Goal: Information Seeking & Learning: Learn about a topic

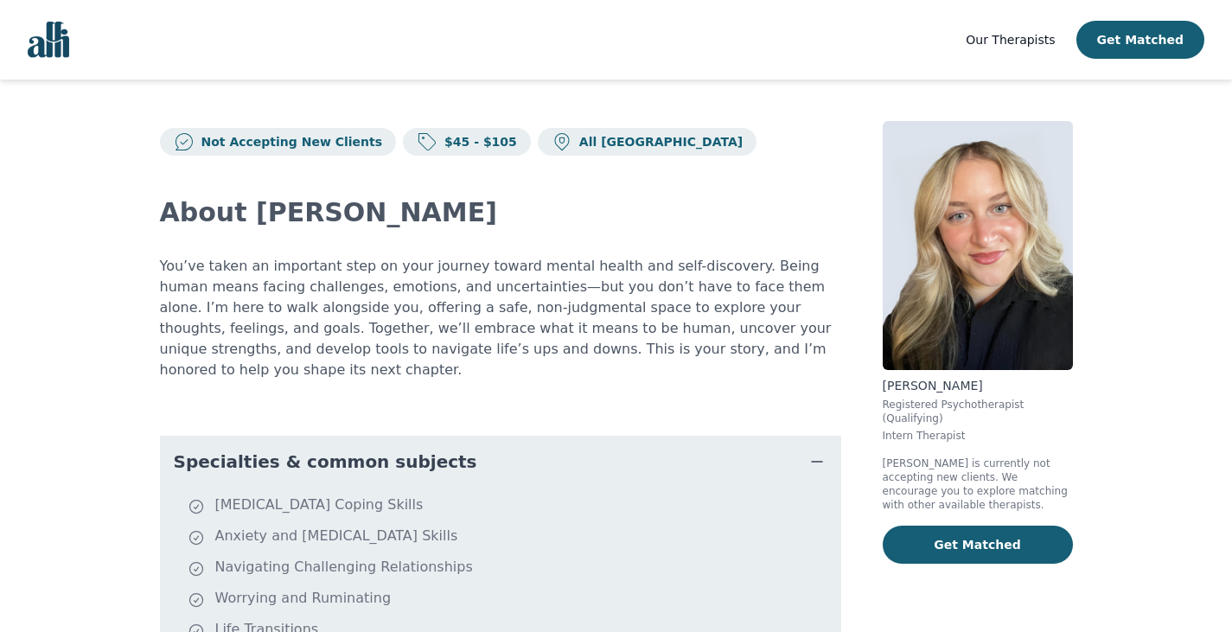
scroll to position [259, 0]
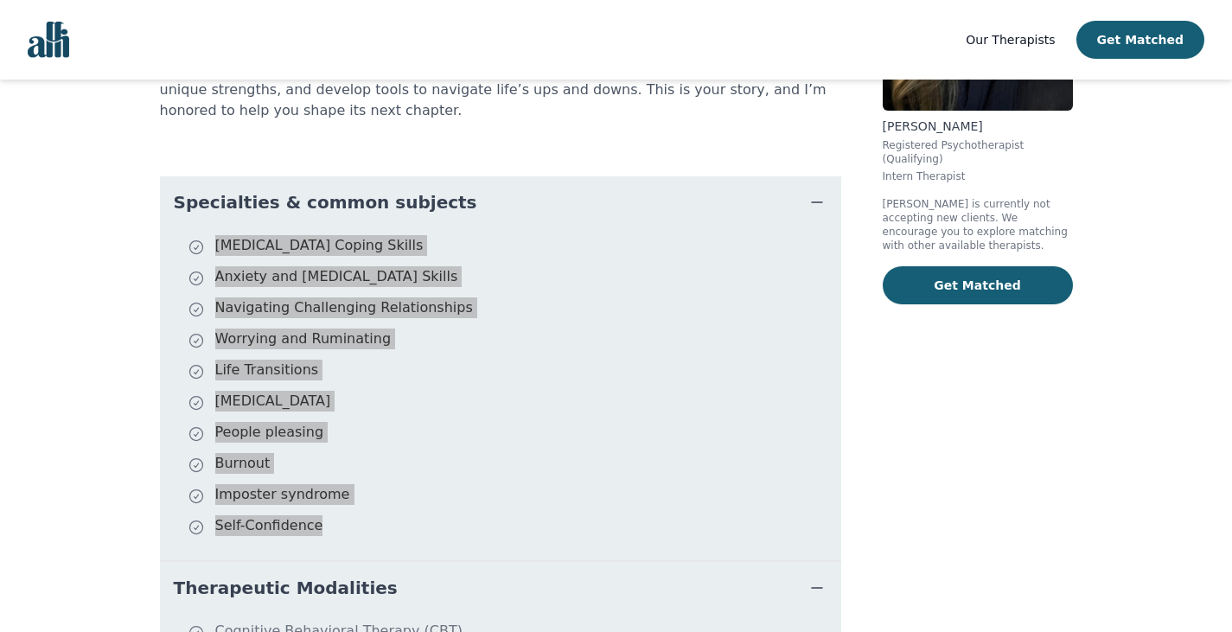
click at [551, 391] on li "[MEDICAL_DATA]" at bounding box center [511, 403] width 647 height 24
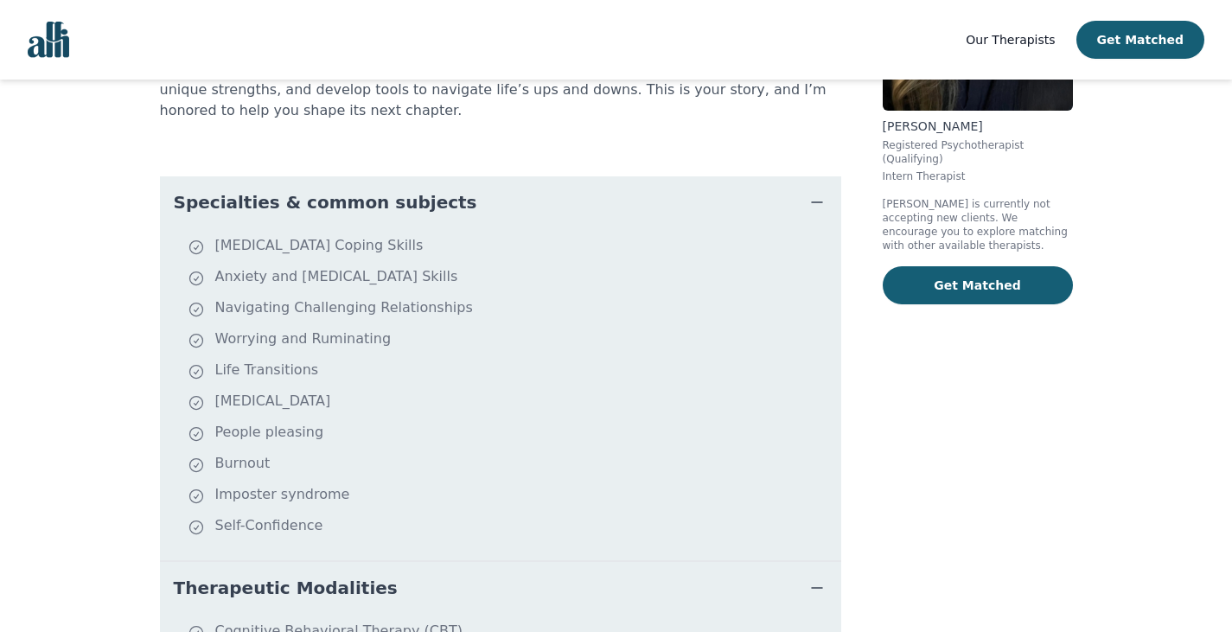
scroll to position [0, 0]
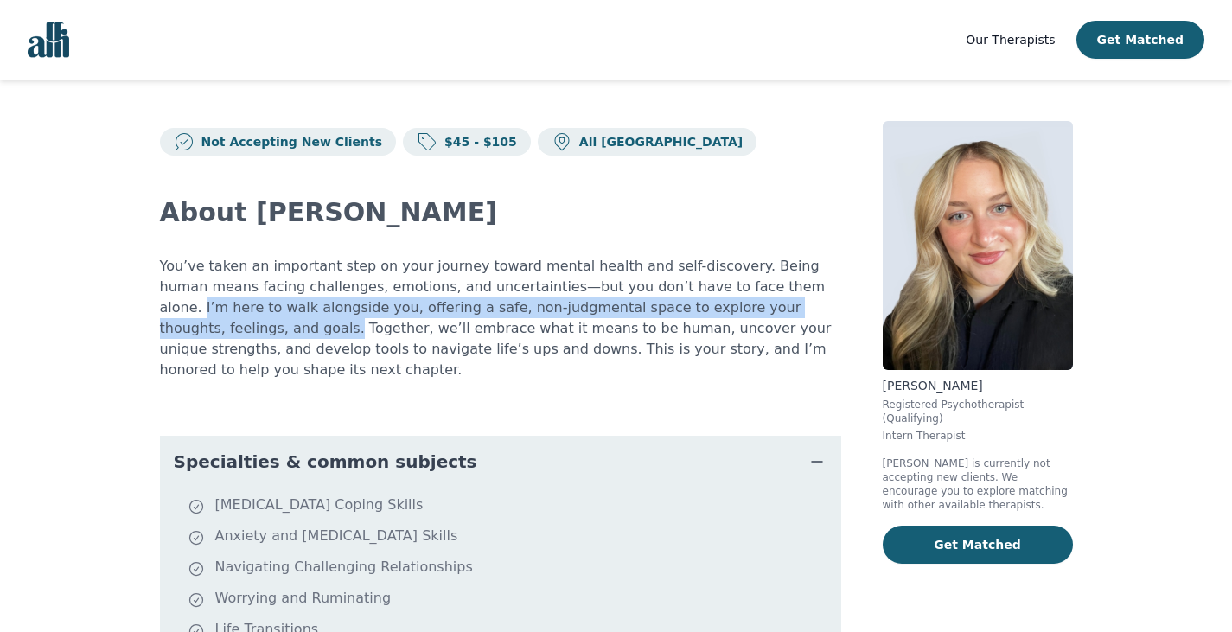
drag, startPoint x: 761, startPoint y: 309, endPoint x: 694, endPoint y: 285, distance: 71.7
click at [694, 285] on p "You’ve taken an important step on your journey toward mental health and self-di…" at bounding box center [500, 318] width 681 height 125
copy p "I’m here to walk alongside you, offering a safe, non-judgmental space to explor…"
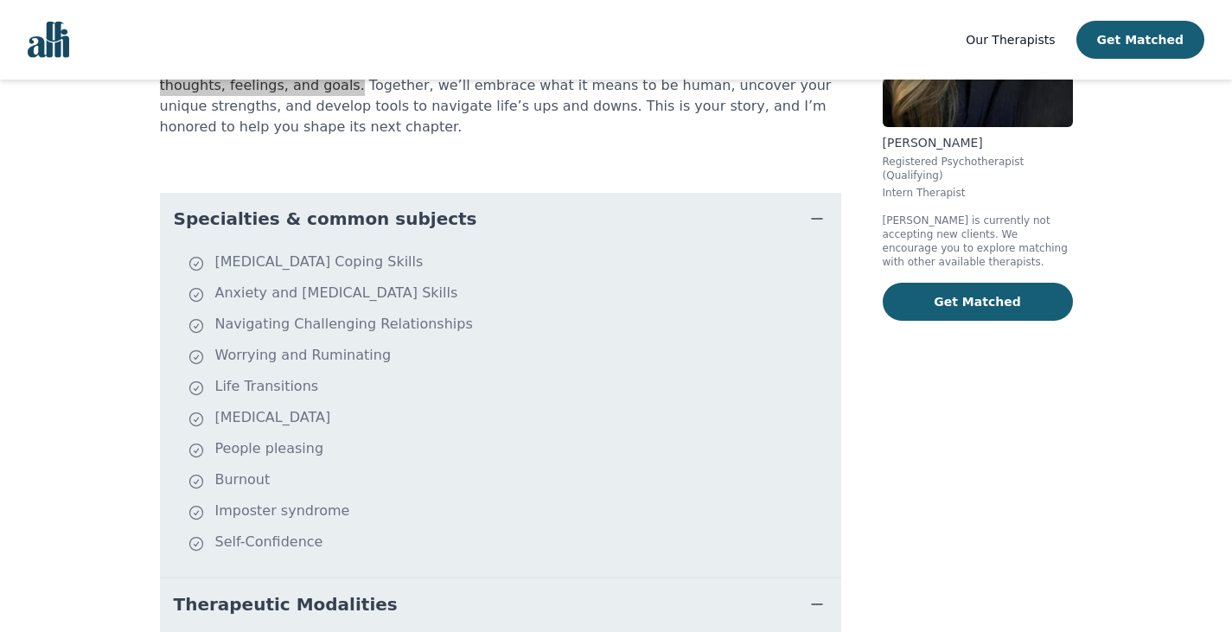
scroll to position [254, 0]
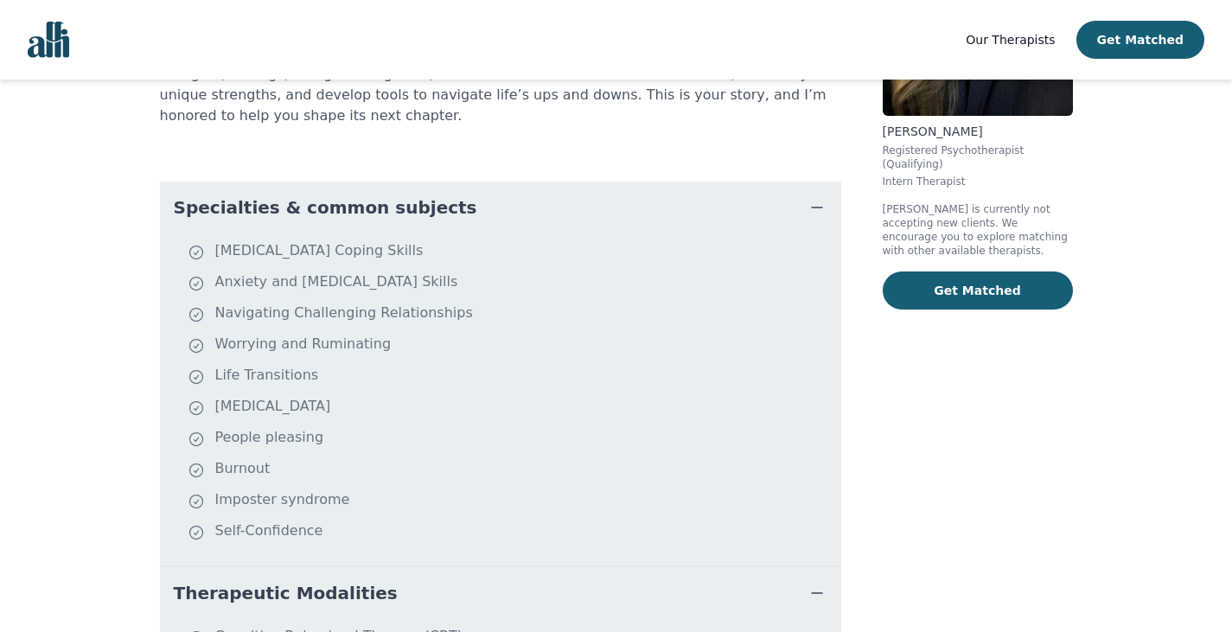
click at [345, 489] on li "Imposter syndrome" at bounding box center [511, 501] width 647 height 24
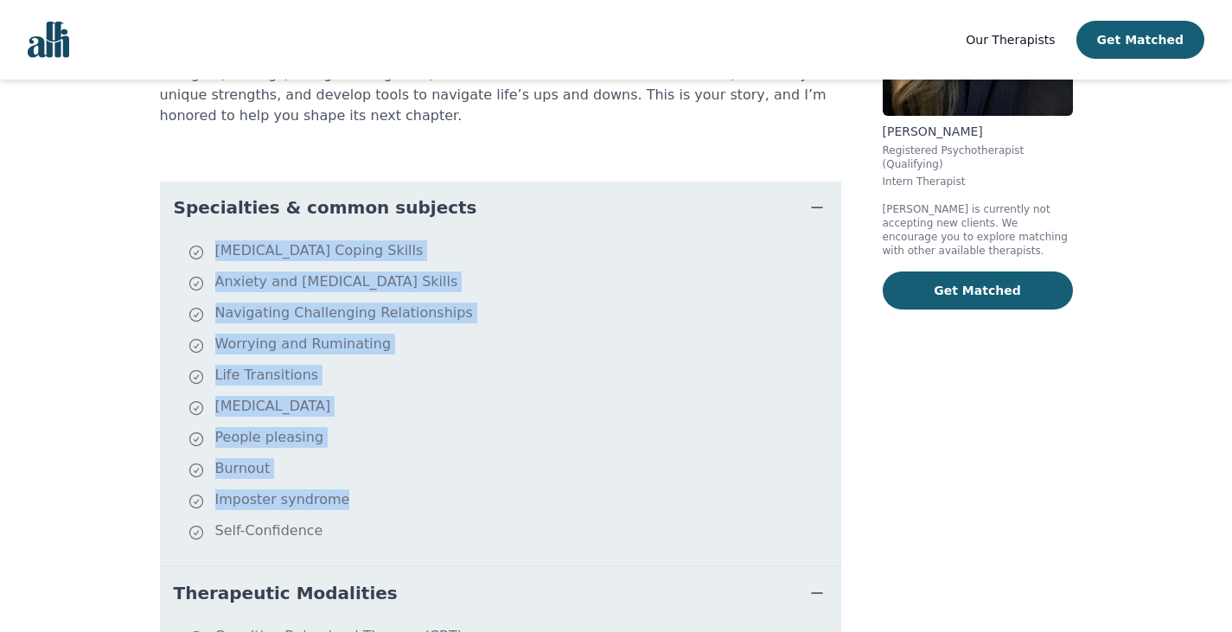
drag, startPoint x: 325, startPoint y: 508, endPoint x: 151, endPoint y: 221, distance: 335.6
click at [151, 221] on div "Not Accepting New Clients $45 - $105 All Canada About [PERSON_NAME] You’ve take…" at bounding box center [616, 485] width 996 height 1320
click at [507, 489] on li "Imposter syndrome" at bounding box center [511, 501] width 647 height 24
drag, startPoint x: 209, startPoint y: 229, endPoint x: 377, endPoint y: 531, distance: 345.3
click at [377, 531] on ul "[MEDICAL_DATA] Coping Skills Anxiety and [MEDICAL_DATA] Skills Navigating Chall…" at bounding box center [501, 399] width 668 height 318
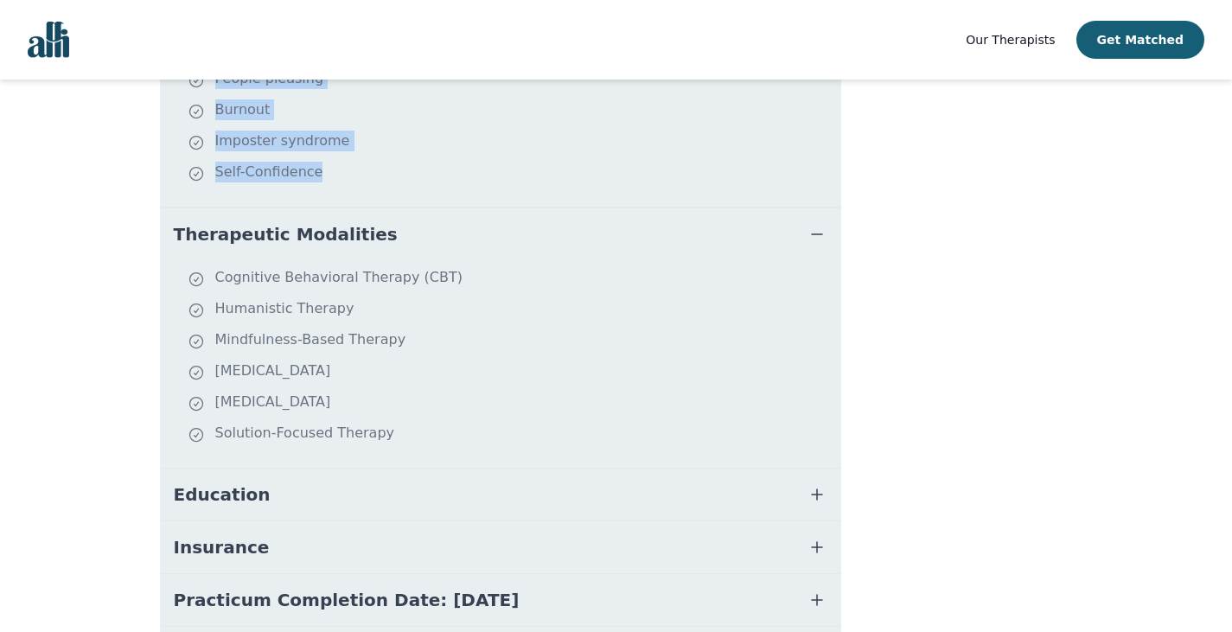
scroll to position [614, 0]
copy ul "[MEDICAL_DATA] Coping Skills Anxiety and [MEDICAL_DATA] Skills Navigating Chall…"
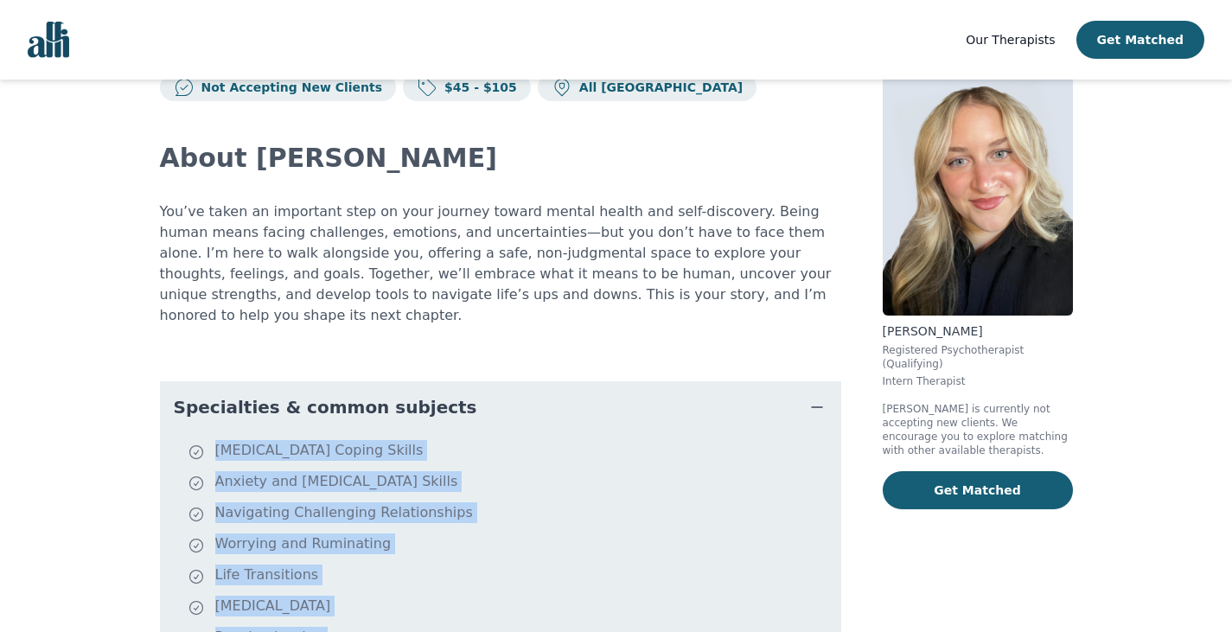
scroll to position [54, 0]
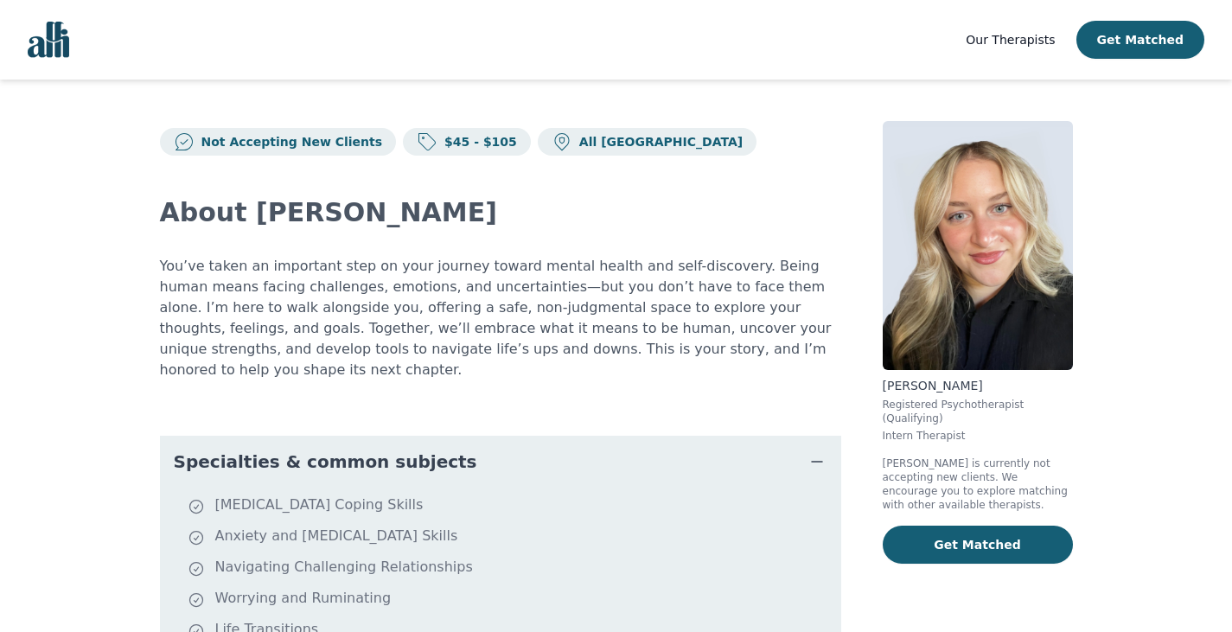
scroll to position [1, 0]
